Goal: Task Accomplishment & Management: Use online tool/utility

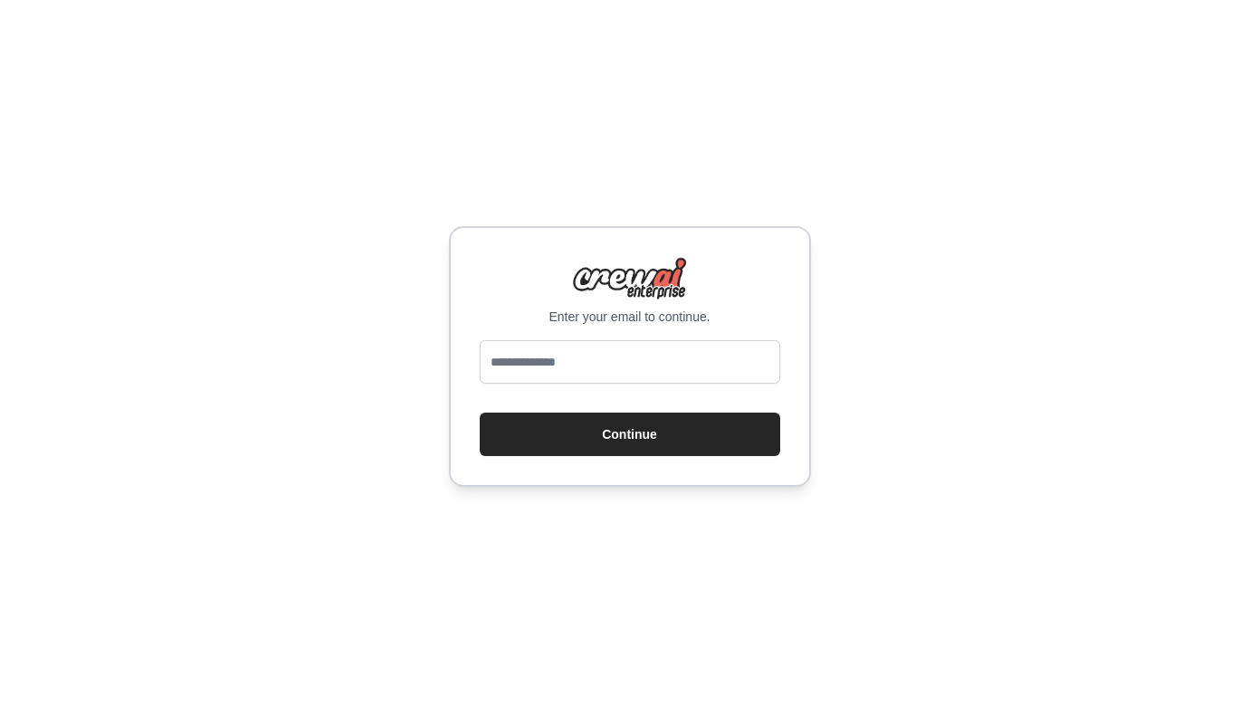
click at [579, 352] on input "email" at bounding box center [630, 361] width 301 height 43
type input "**********"
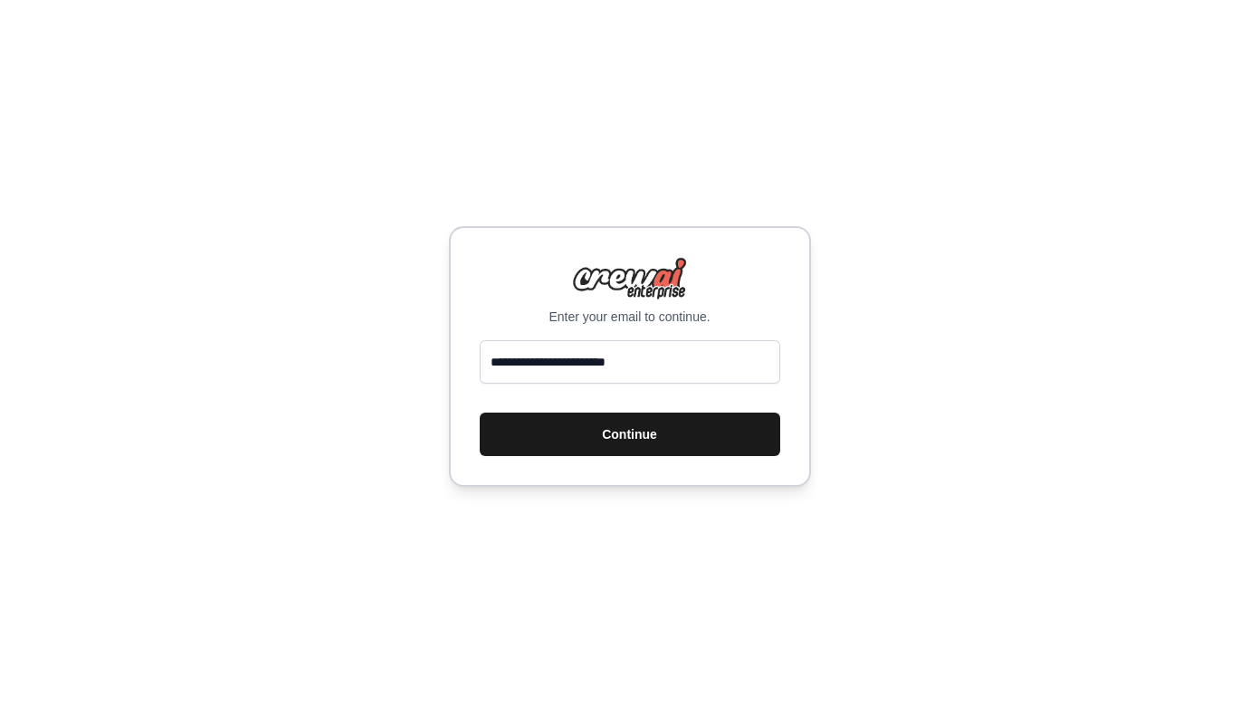
click at [617, 435] on button "Continue" at bounding box center [630, 434] width 301 height 43
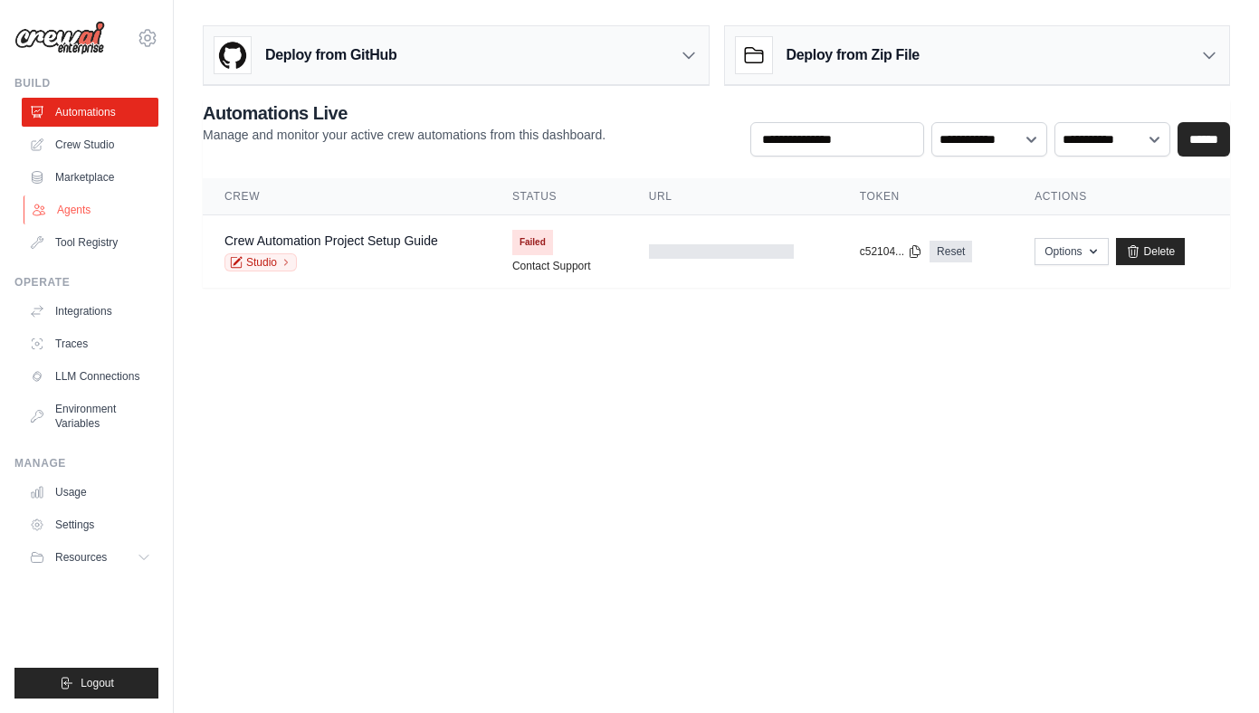
click at [79, 216] on link "Agents" at bounding box center [92, 210] width 137 height 29
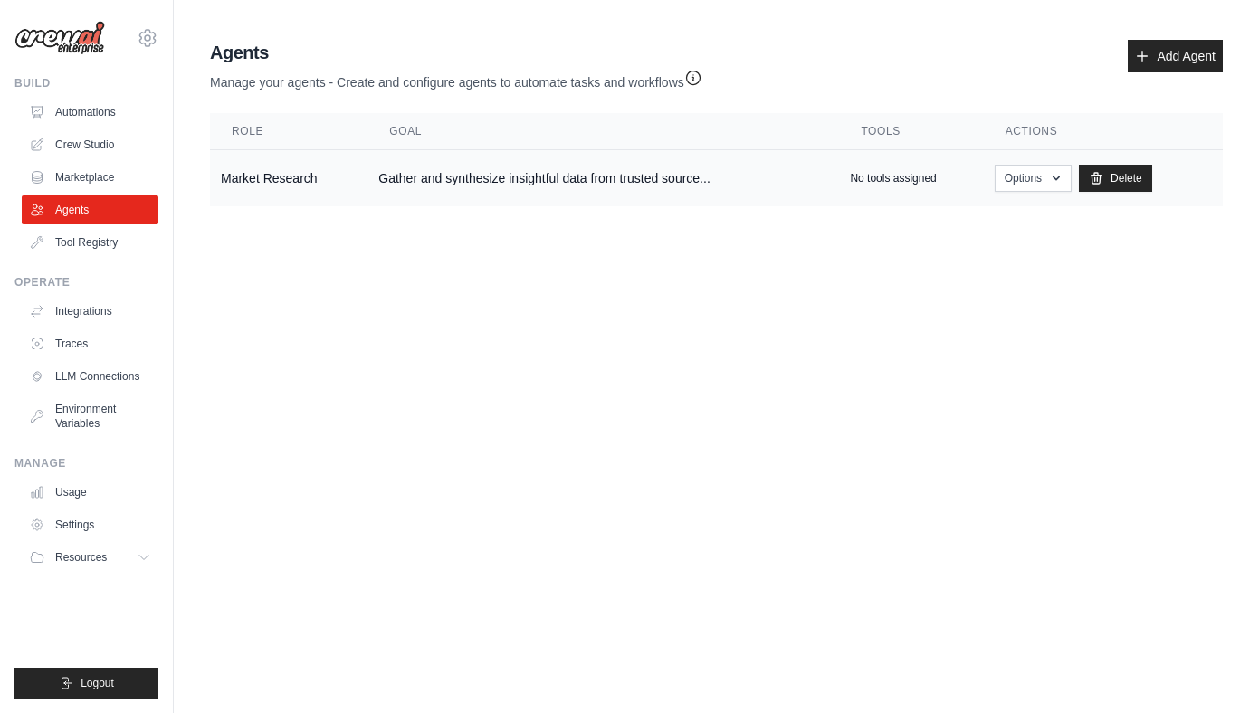
click at [301, 177] on td "Market Research" at bounding box center [289, 178] width 158 height 57
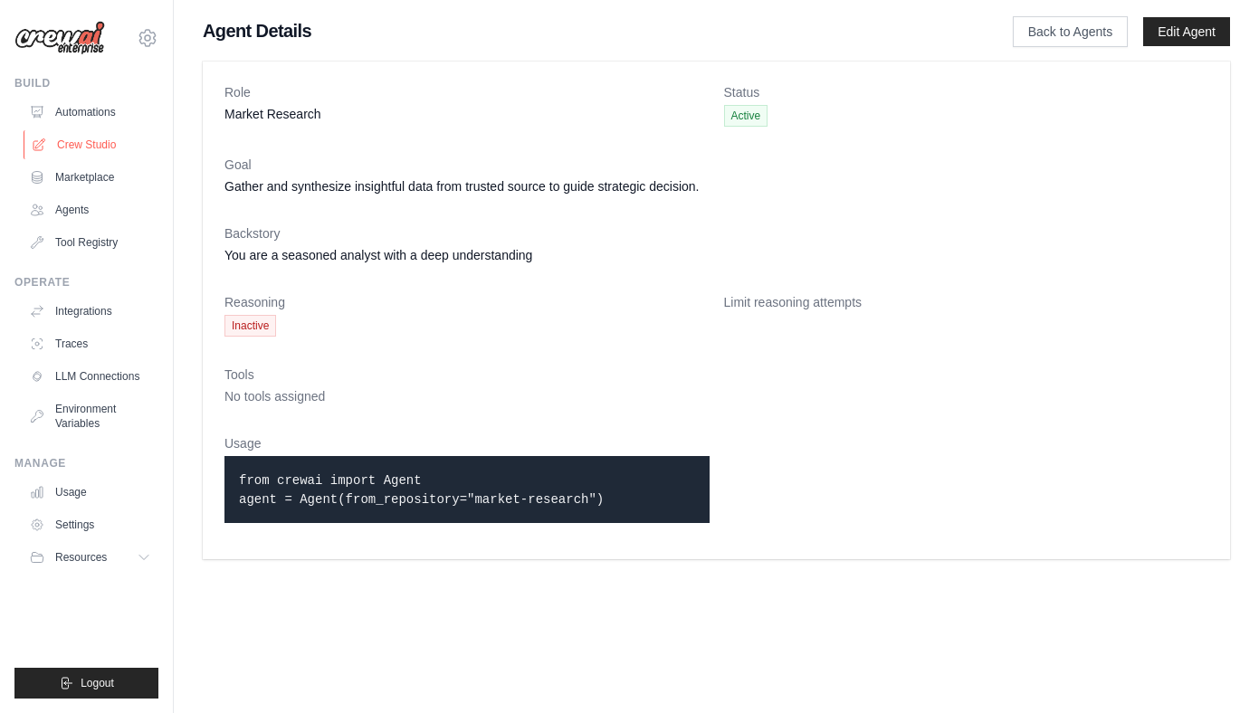
click at [99, 141] on link "Crew Studio" at bounding box center [92, 144] width 137 height 29
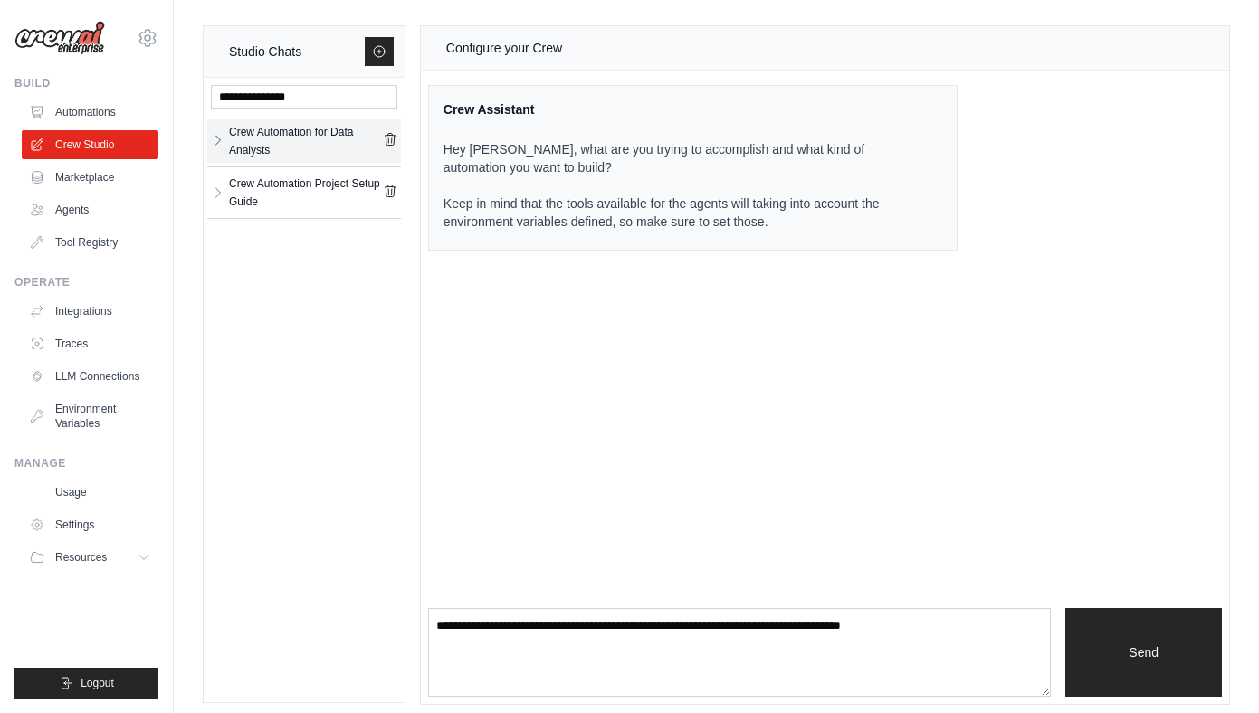
click at [218, 143] on icon "button" at bounding box center [218, 140] width 14 height 14
click at [216, 143] on icon "button" at bounding box center [218, 140] width 14 height 14
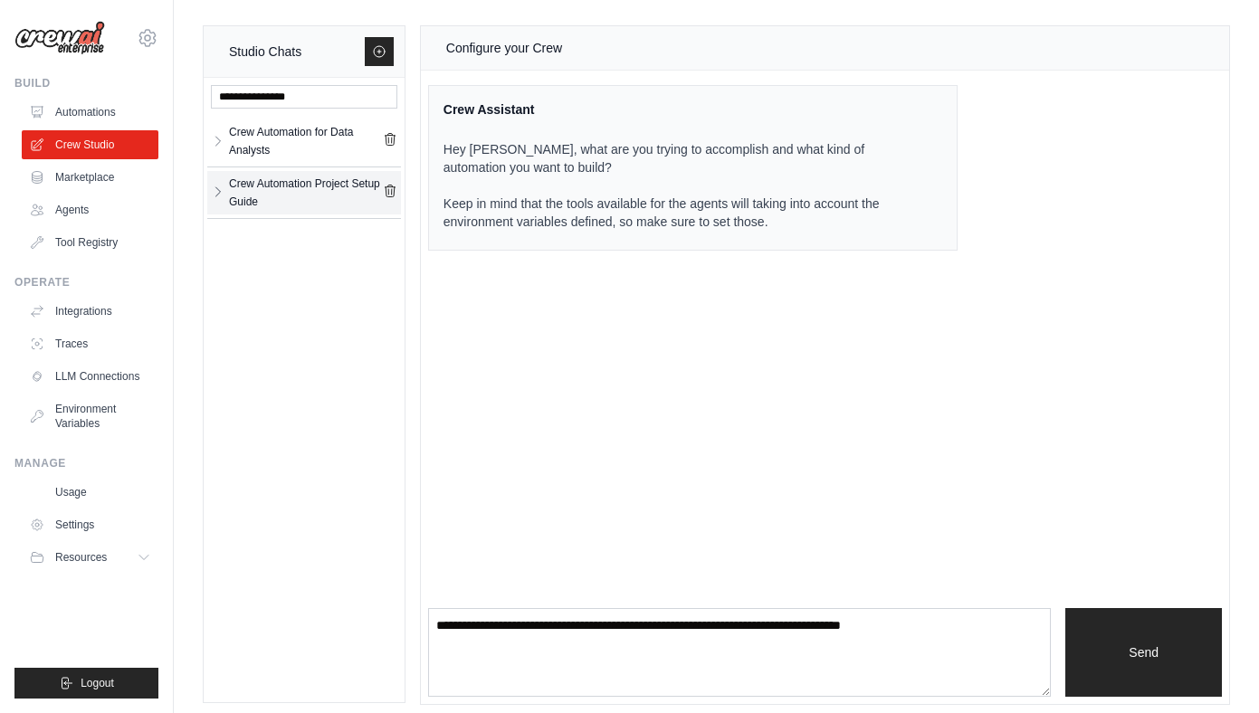
click at [224, 203] on button "button" at bounding box center [218, 192] width 14 height 36
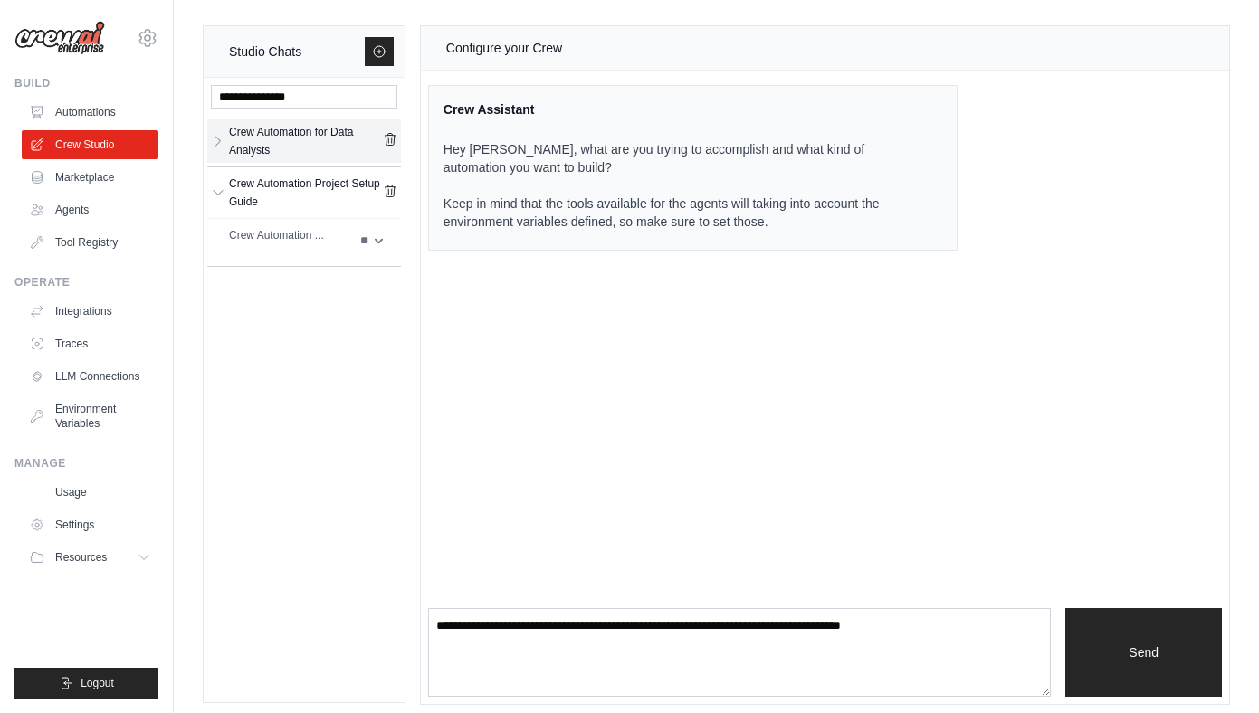
click at [274, 136] on div "Crew Automation for Data Analysts" at bounding box center [306, 141] width 154 height 36
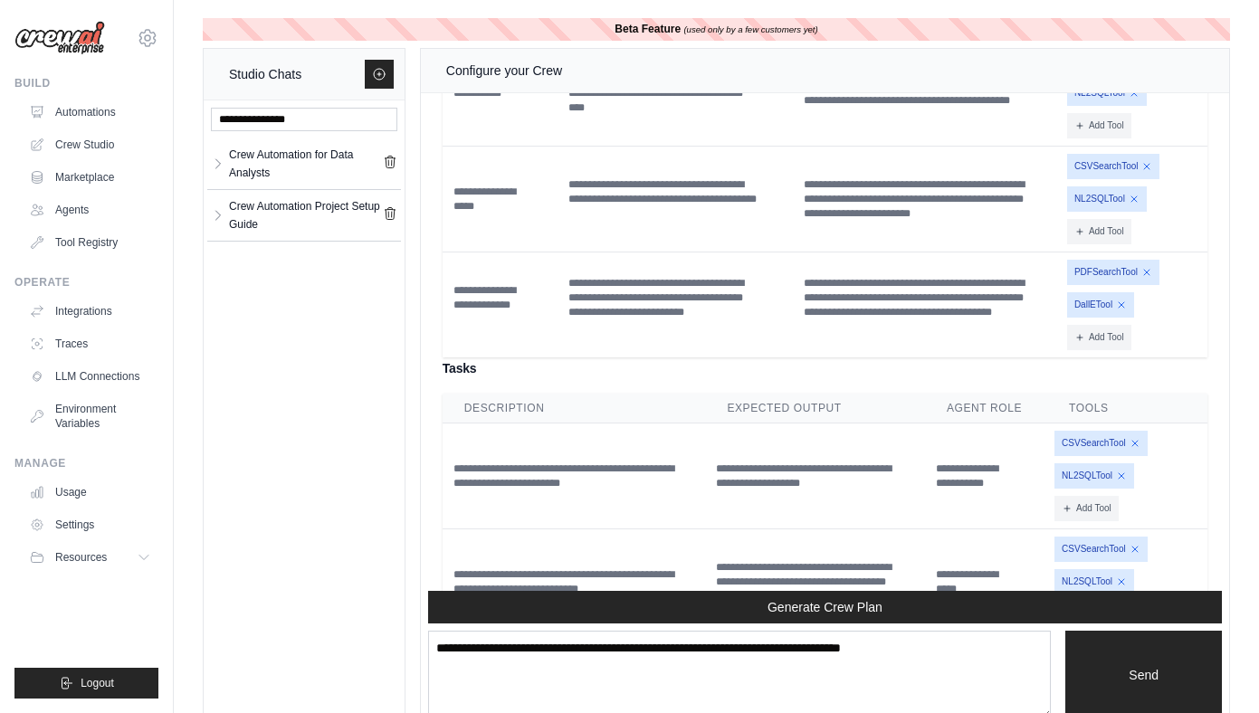
scroll to position [1620, 0]
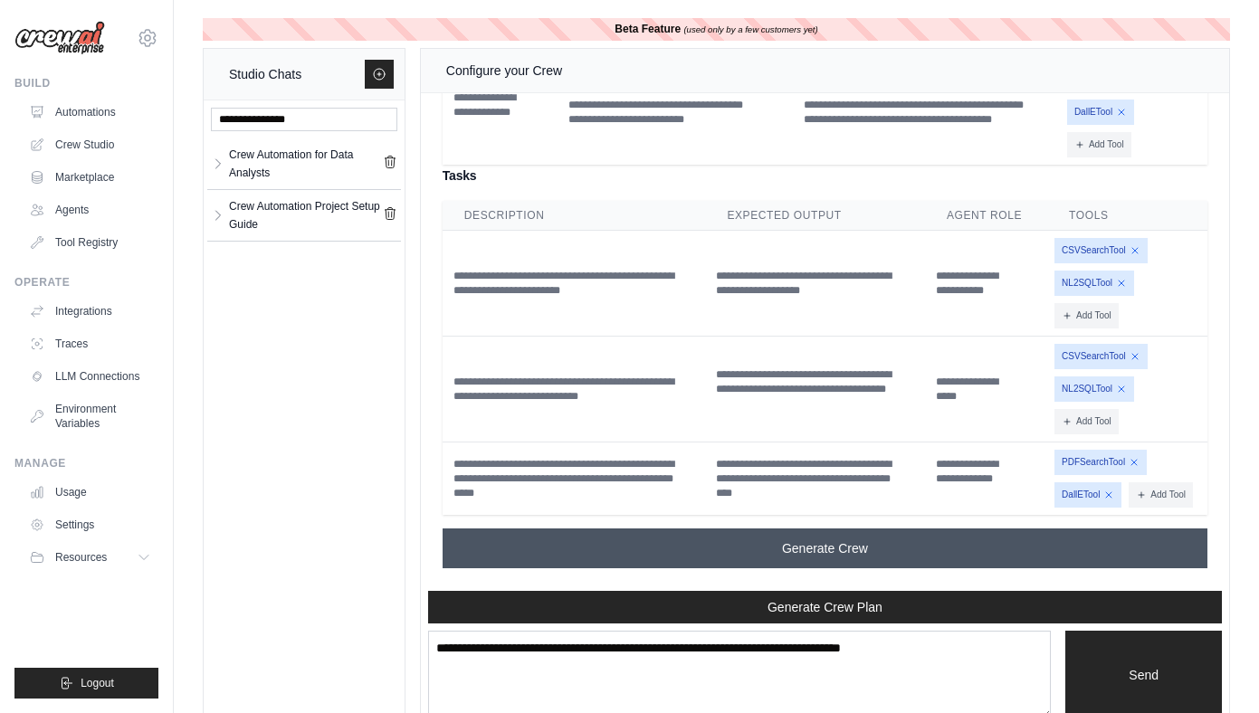
click at [625, 542] on button "Generate Crew" at bounding box center [825, 549] width 765 height 40
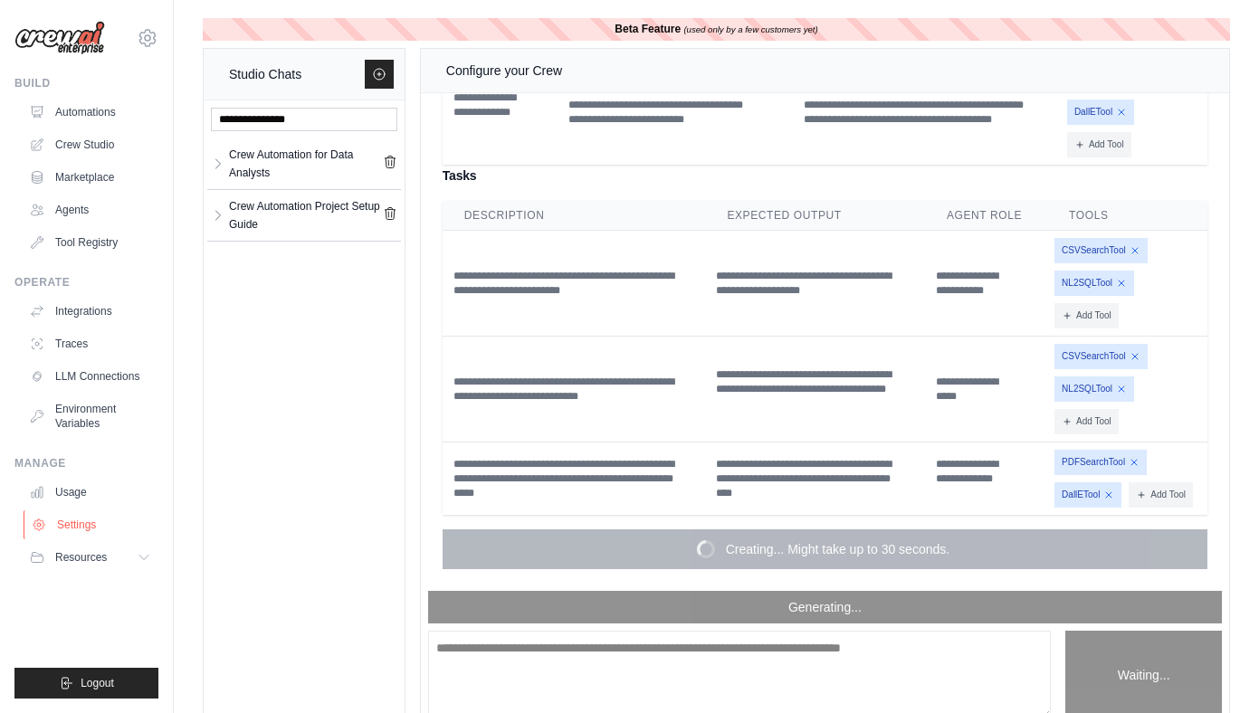
click at [76, 516] on link "Settings" at bounding box center [92, 525] width 137 height 29
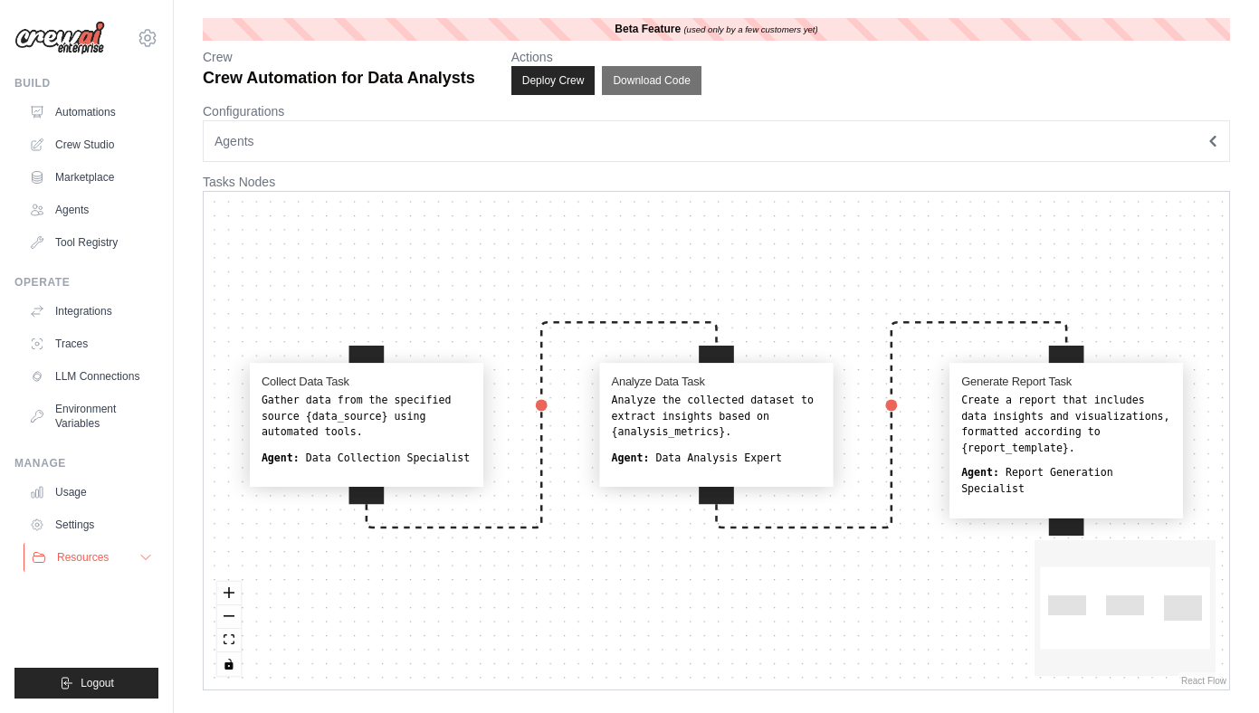
click at [110, 556] on button "Resources" at bounding box center [92, 557] width 137 height 29
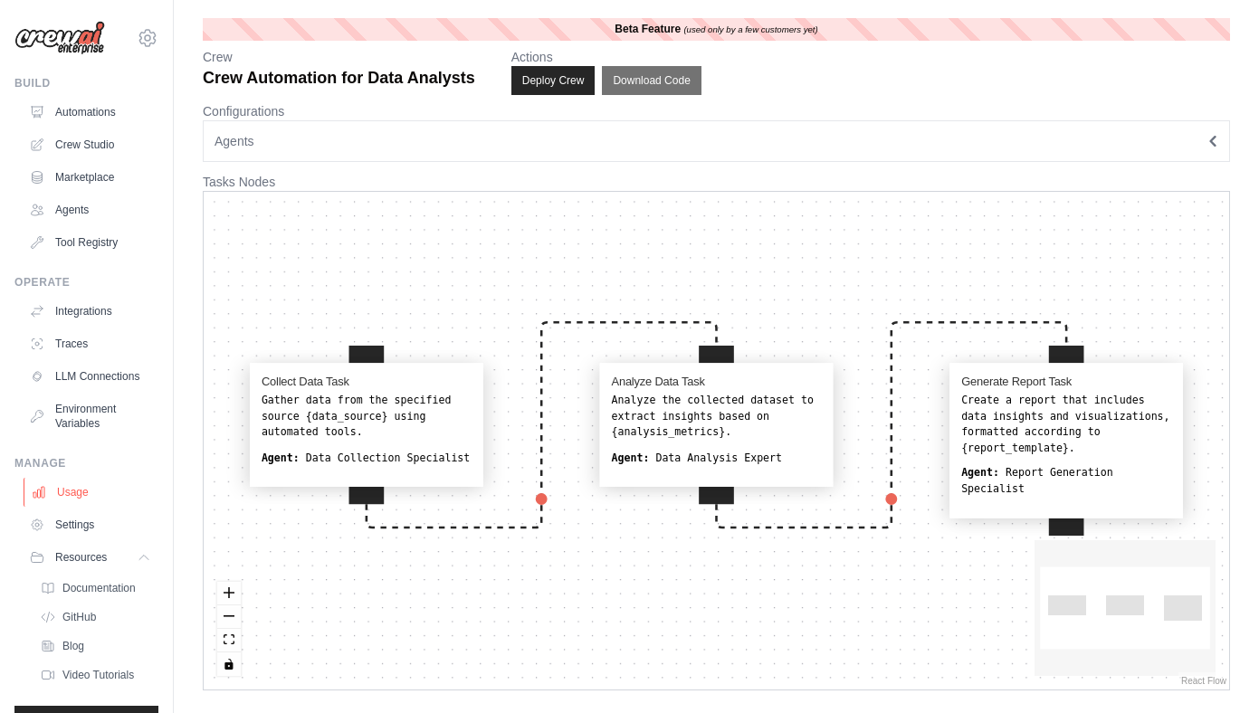
scroll to position [38, 0]
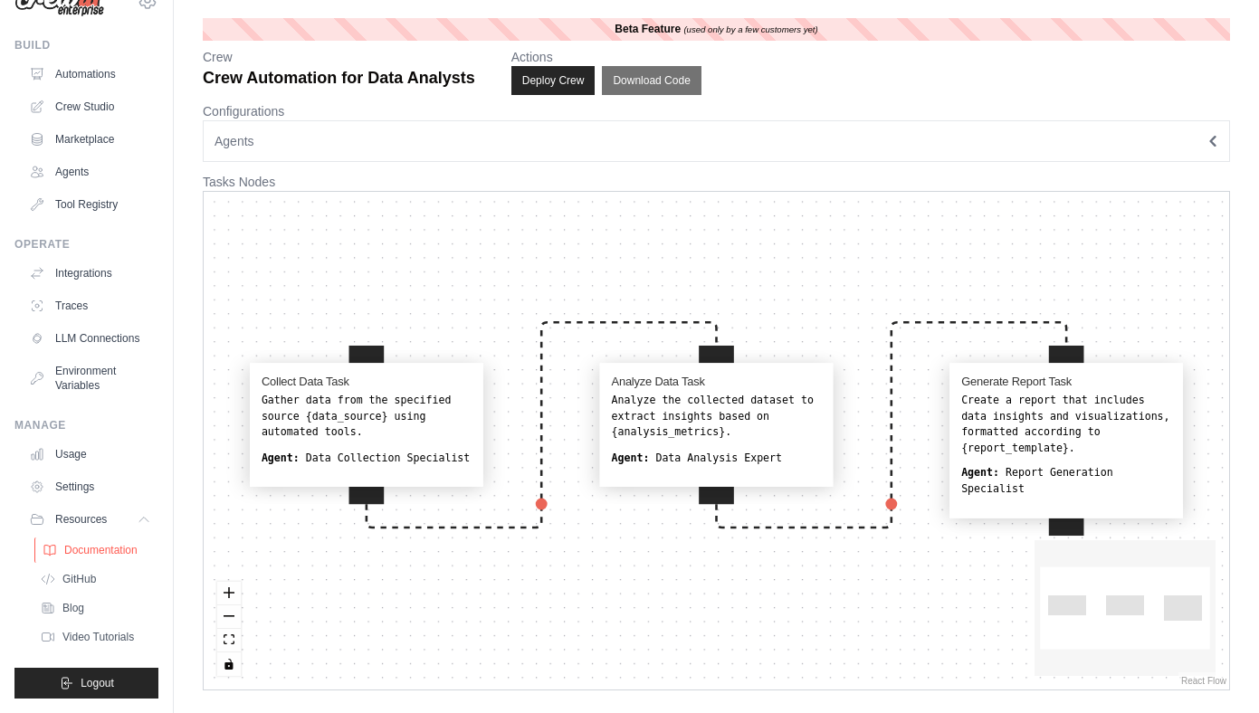
click at [95, 548] on span "Documentation" at bounding box center [100, 550] width 73 height 14
